Goal: Information Seeking & Learning: Learn about a topic

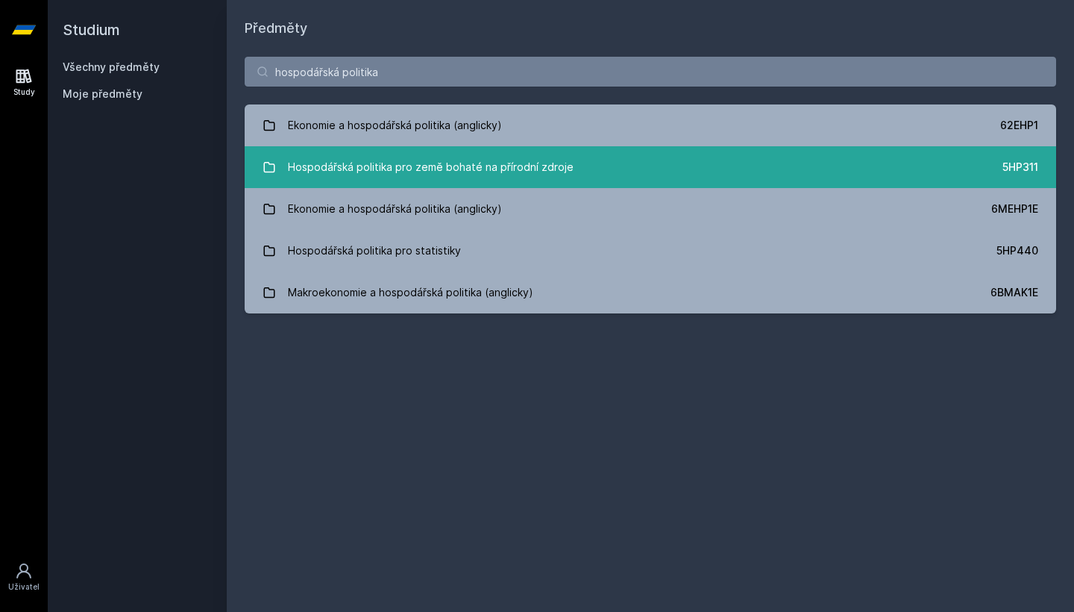
type input "hospodářská politika"
click at [550, 162] on div "Hospodářská politika pro země bohaté na přírodní zdroje" at bounding box center [431, 167] width 286 height 30
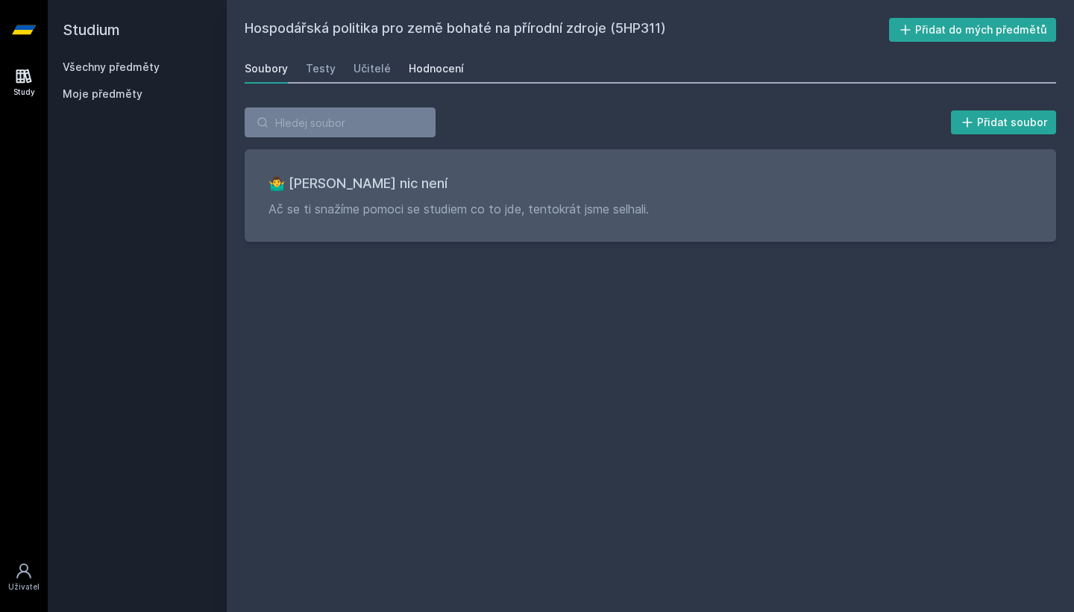
click at [439, 81] on link "Hodnocení" at bounding box center [436, 69] width 55 height 30
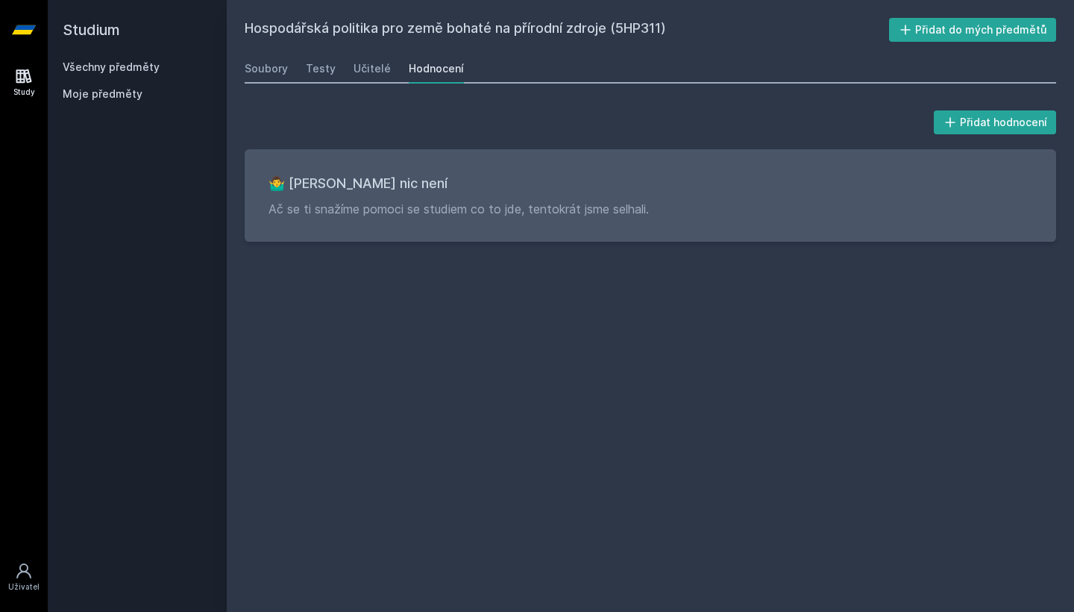
click at [342, 62] on div "Soubory Testy Učitelé Hodnocení" at bounding box center [650, 69] width 811 height 30
click at [349, 66] on div "Soubory Testy Učitelé Hodnocení" at bounding box center [650, 69] width 811 height 30
click at [358, 68] on div "Učitelé" at bounding box center [371, 68] width 37 height 15
click at [330, 74] on div "Testy" at bounding box center [321, 68] width 30 height 15
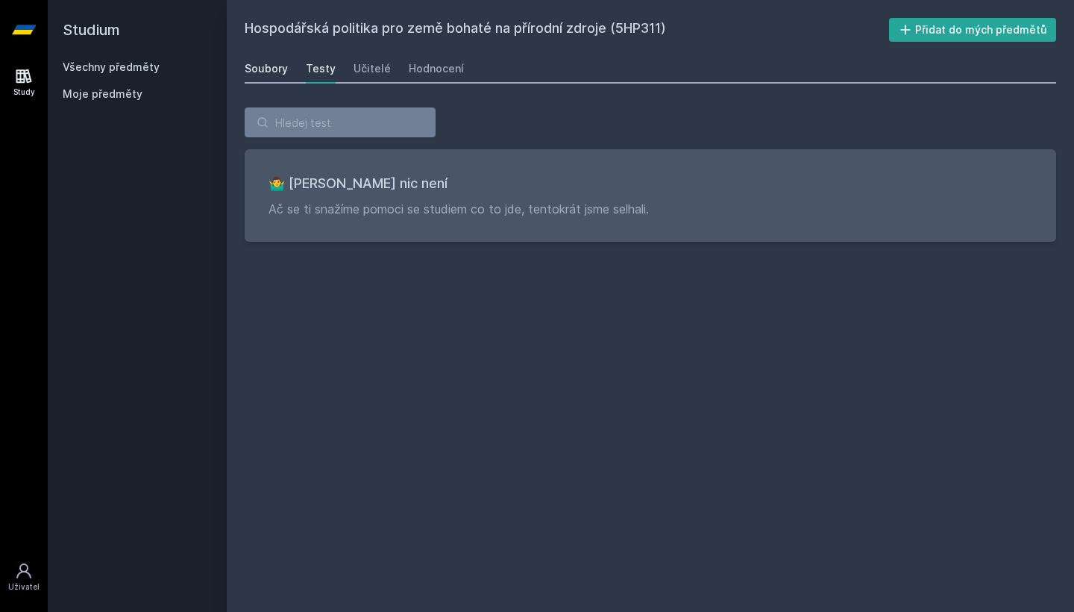
click at [283, 72] on div "Soubory" at bounding box center [266, 68] width 43 height 15
click at [141, 69] on link "Všechny předměty" at bounding box center [111, 66] width 97 height 13
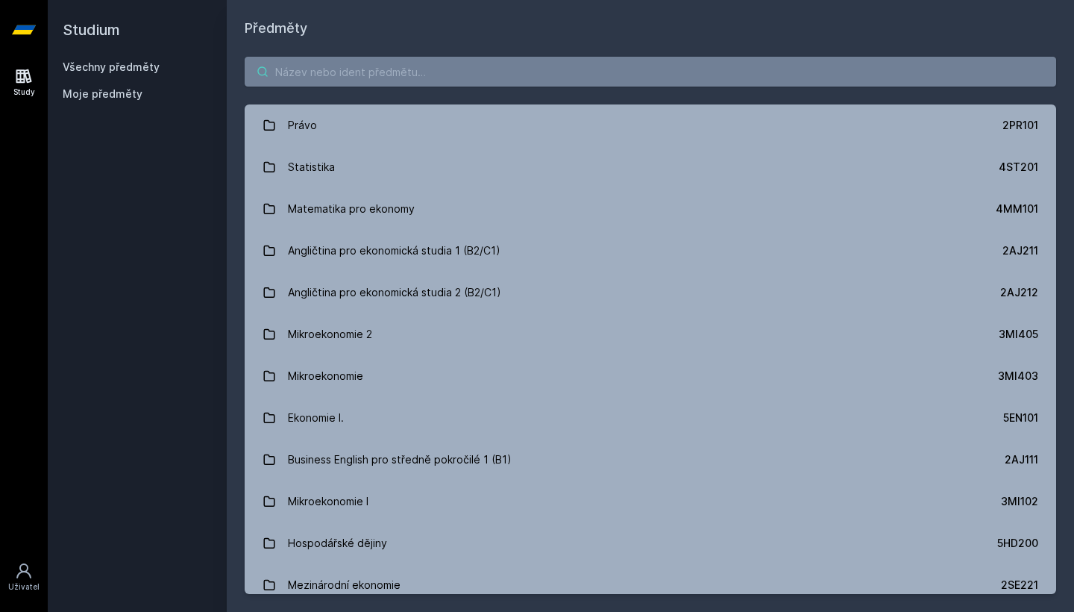
click at [632, 69] on input "search" at bounding box center [650, 72] width 811 height 30
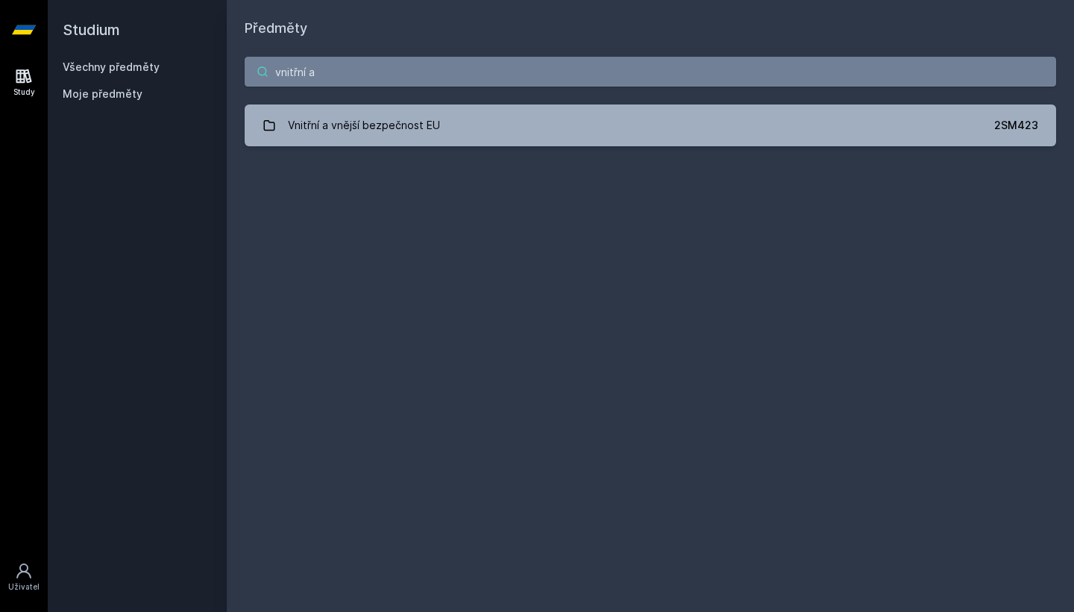
type input "vnitřní a"
click at [573, 101] on div "vnitřní a Vnitřní a vnější bezpečnost EU 2SM423 Jejda, něco se pokazilo." at bounding box center [650, 101] width 847 height 125
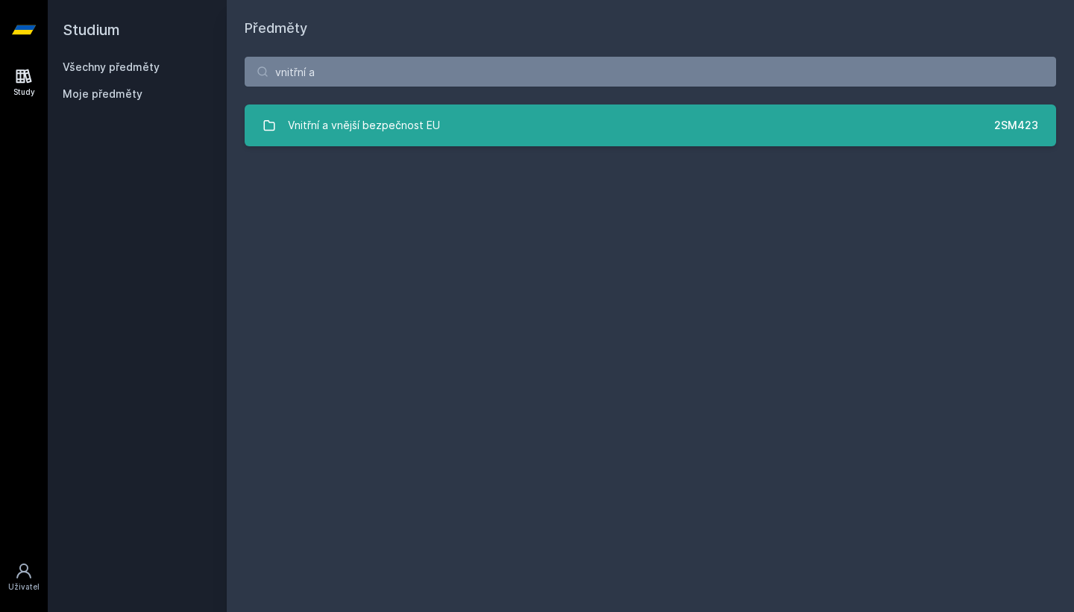
click at [568, 109] on link "Vnitřní a vnější bezpečnost EU 2SM423" at bounding box center [650, 125] width 811 height 42
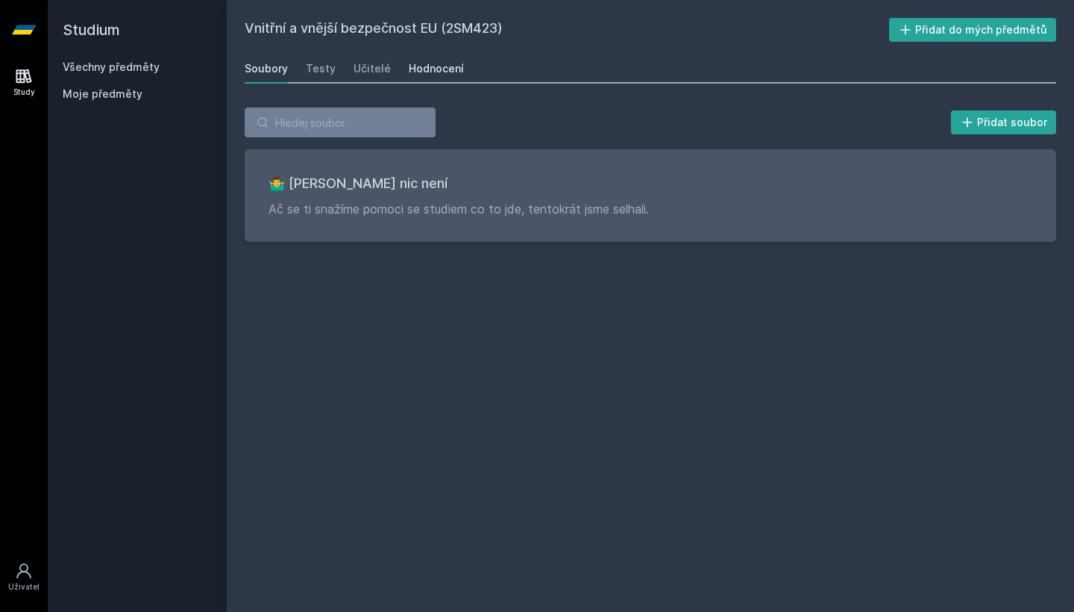
click at [452, 69] on div "Hodnocení" at bounding box center [436, 68] width 55 height 15
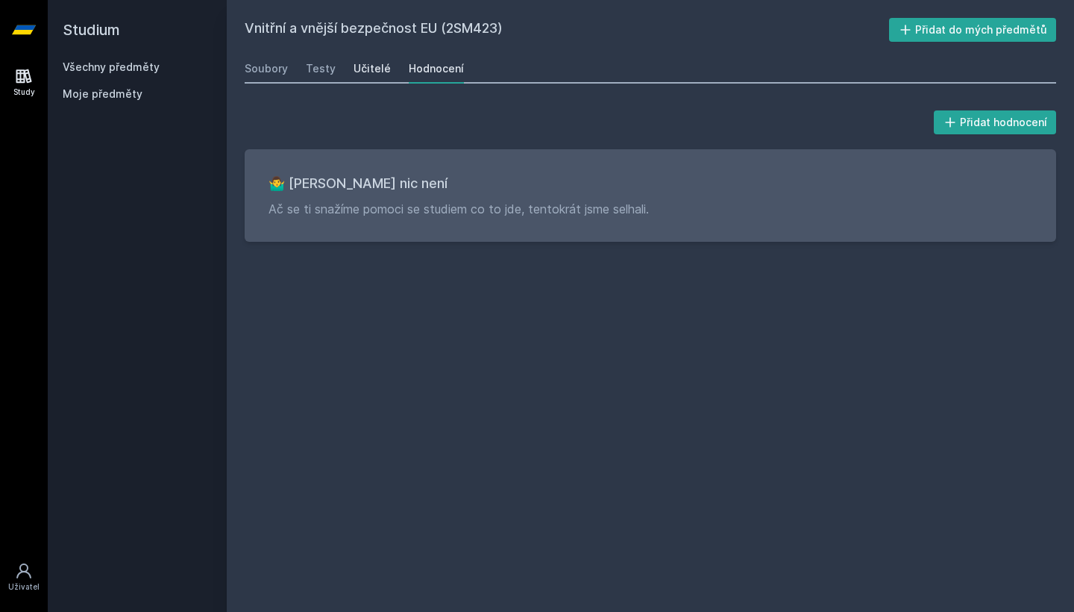
click at [373, 61] on div "Učitelé" at bounding box center [371, 68] width 37 height 15
click at [321, 75] on div "Testy" at bounding box center [321, 68] width 30 height 15
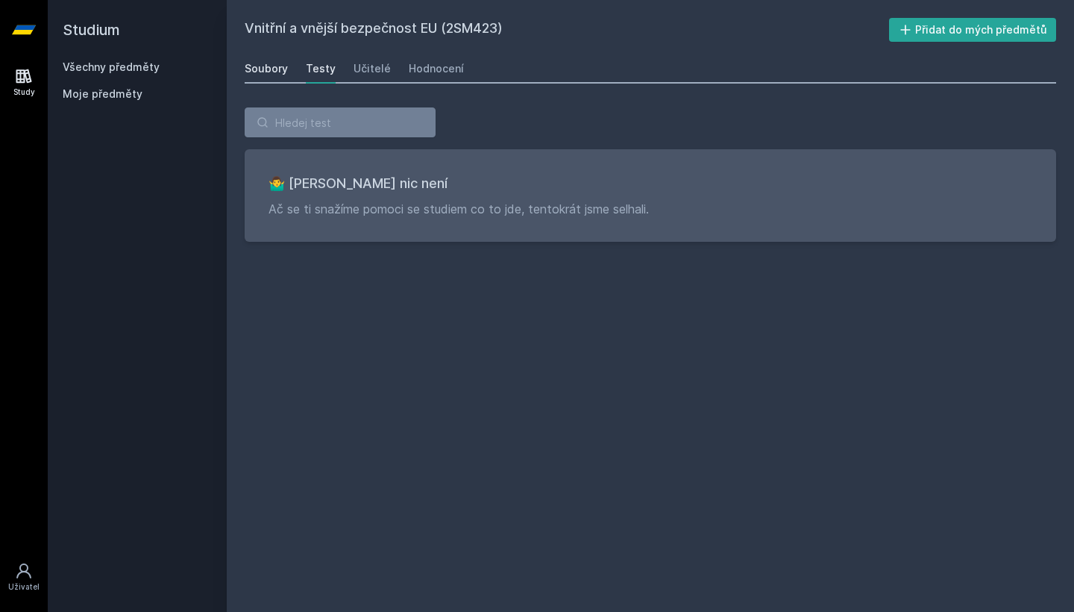
click at [263, 74] on div "Soubory" at bounding box center [266, 68] width 43 height 15
click at [132, 65] on link "Všechny předměty" at bounding box center [111, 66] width 97 height 13
